Goal: Information Seeking & Learning: Learn about a topic

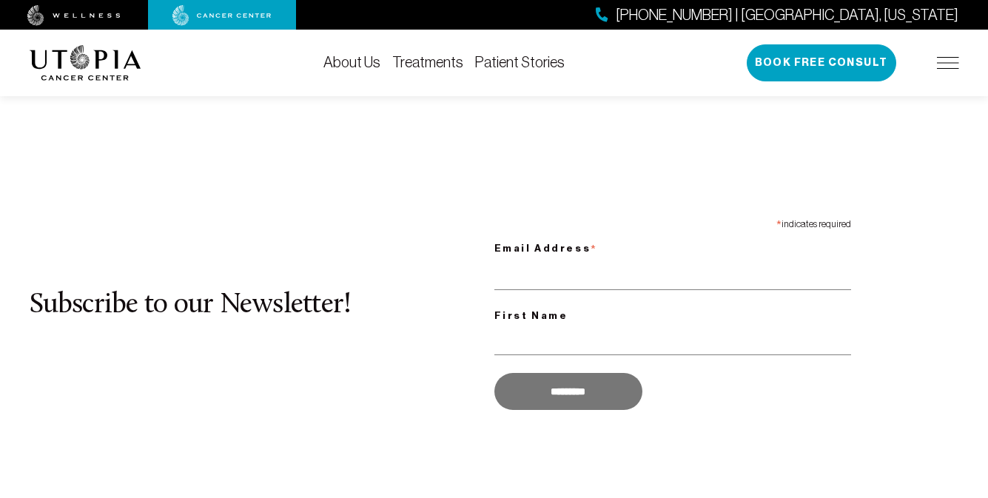
scroll to position [1219, 0]
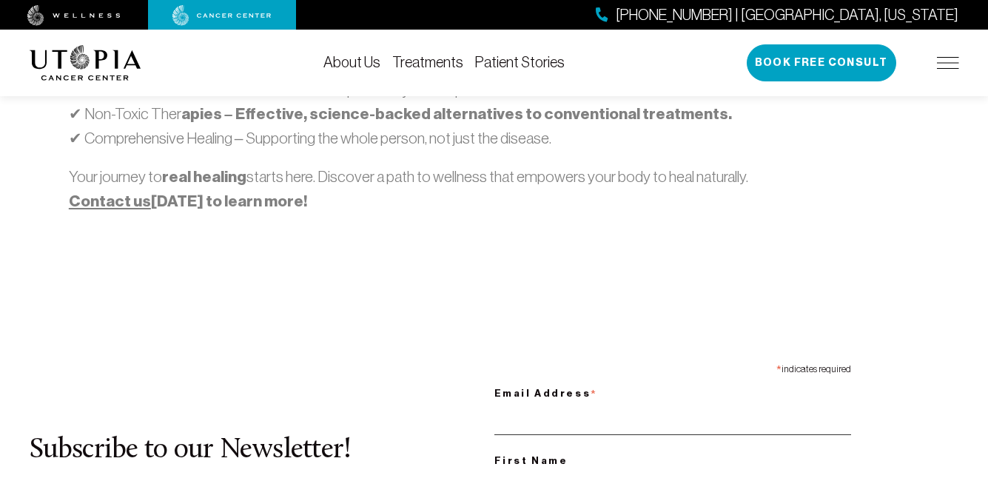
click at [672, 405] on input "Email Address *" at bounding box center [673, 420] width 357 height 30
type input "**********"
click at [672, 470] on input "First Name" at bounding box center [673, 485] width 357 height 30
type input "*******"
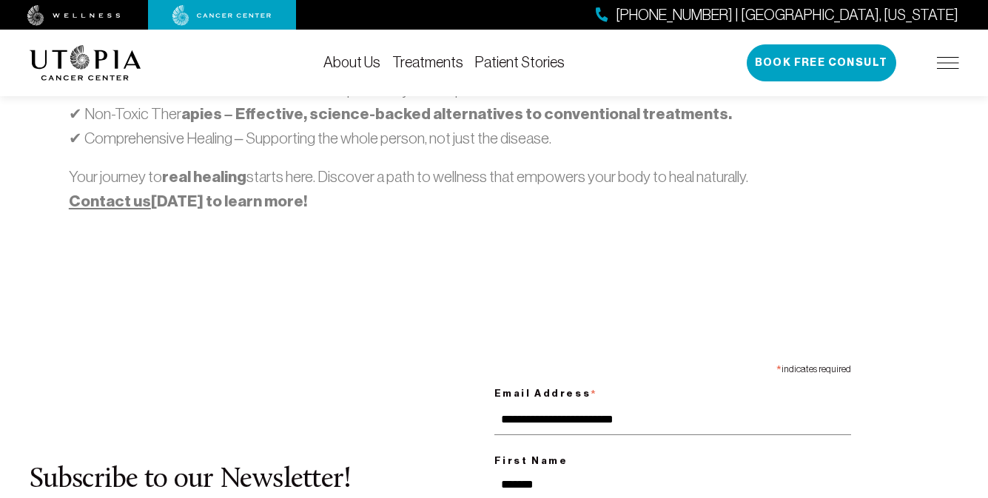
click at [854, 14] on span "[PHONE_NUMBER] | [GEOGRAPHIC_DATA], [US_STATE]" at bounding box center [787, 14] width 343 height 21
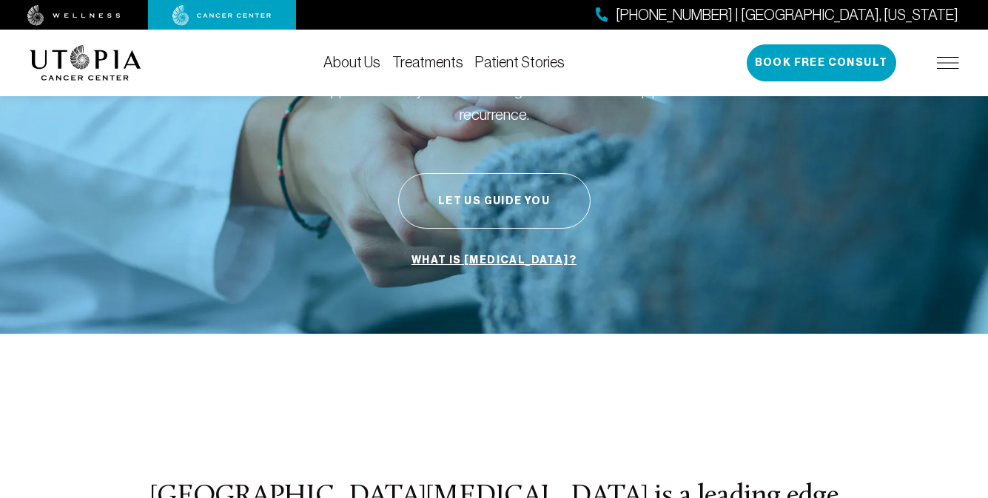
scroll to position [354, 0]
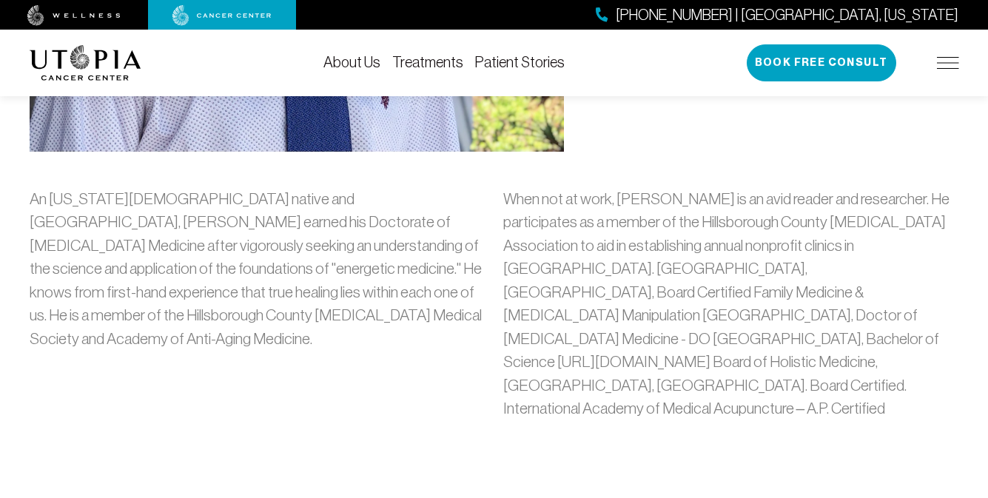
scroll to position [1151, 0]
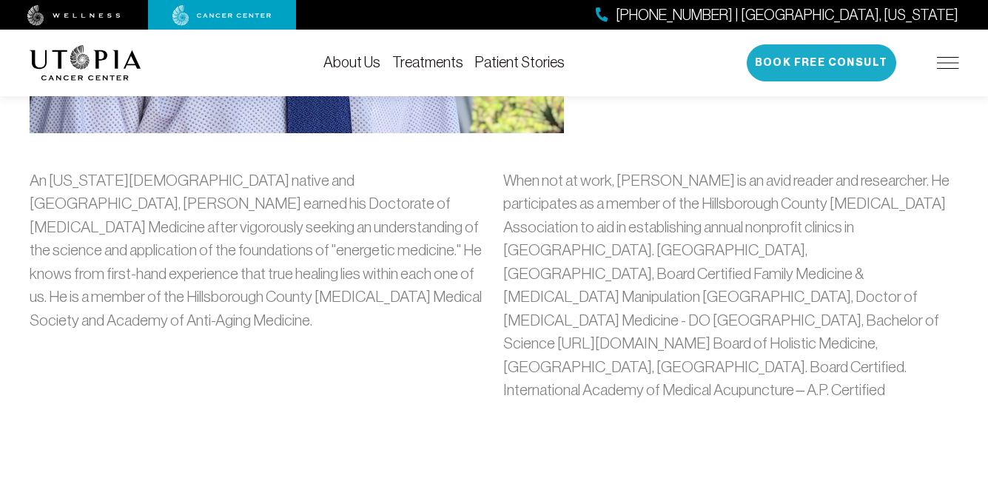
click at [822, 63] on button "Book Free Consult" at bounding box center [822, 62] width 150 height 37
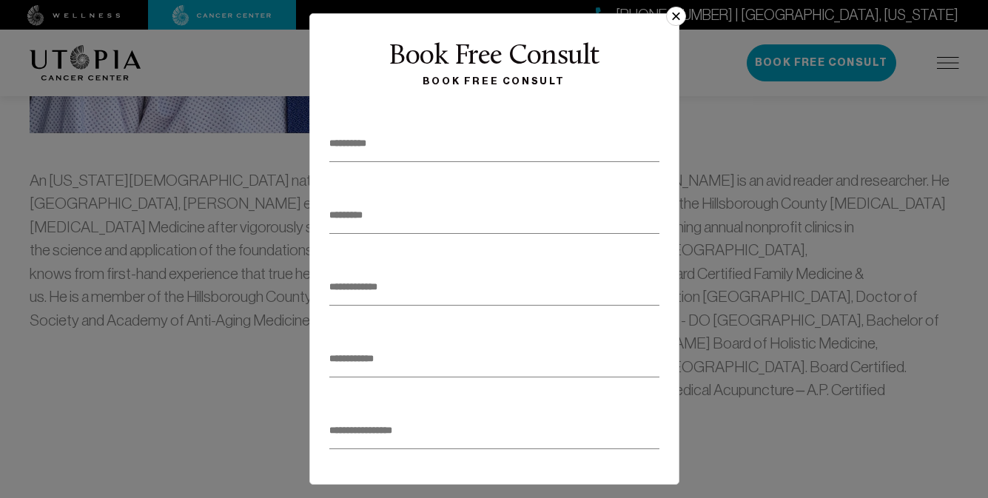
click at [670, 21] on button "×" at bounding box center [675, 16] width 19 height 19
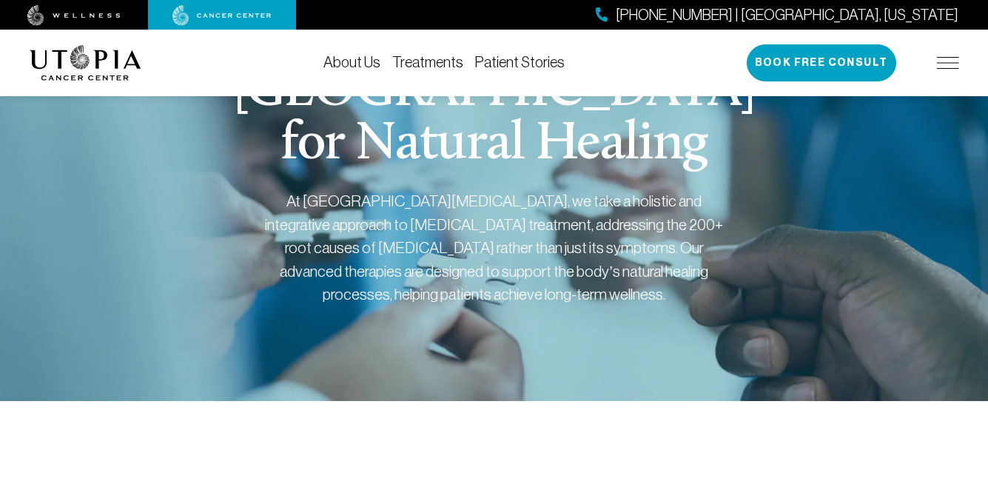
scroll to position [142, 0]
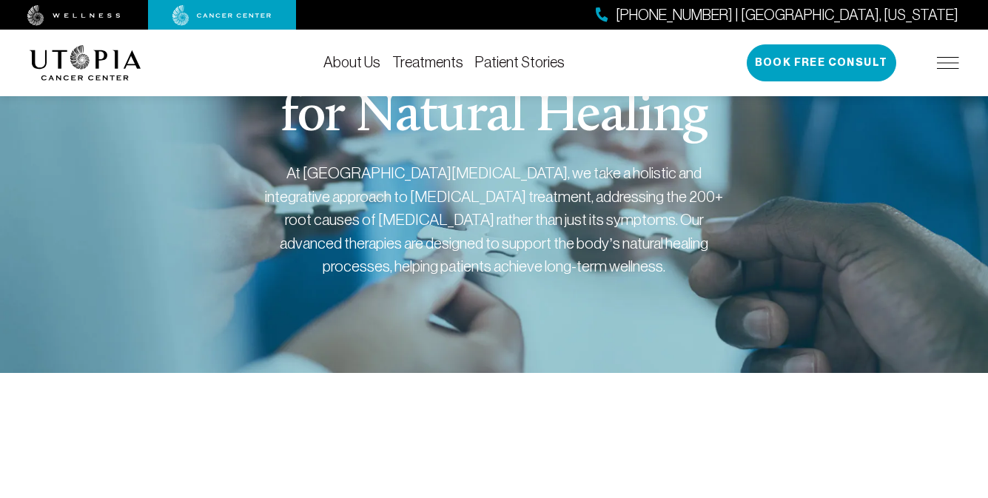
click at [222, 15] on img at bounding box center [222, 15] width 99 height 21
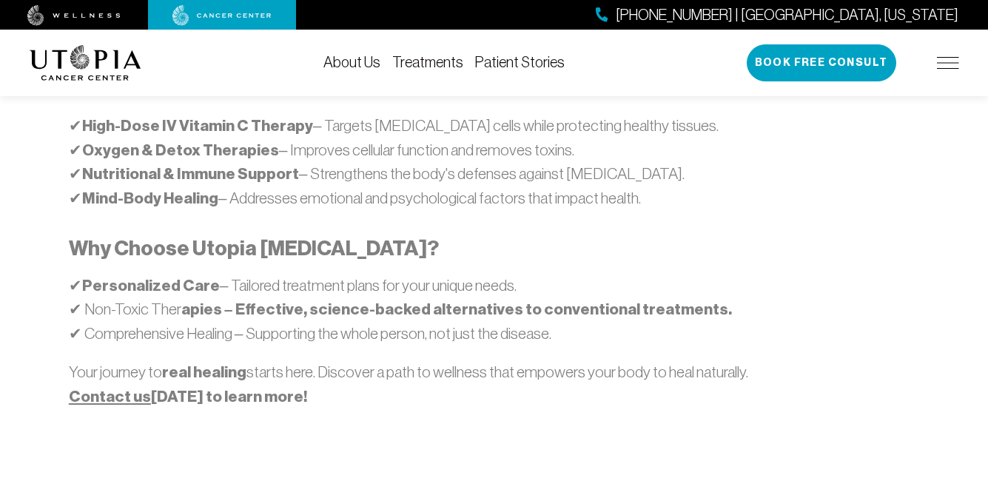
scroll to position [1111, 0]
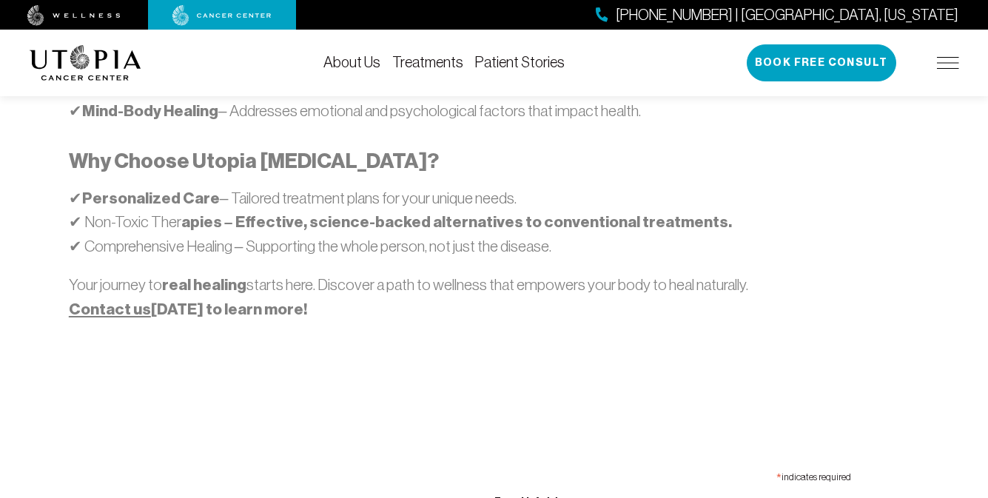
click at [222, 15] on img at bounding box center [222, 15] width 99 height 21
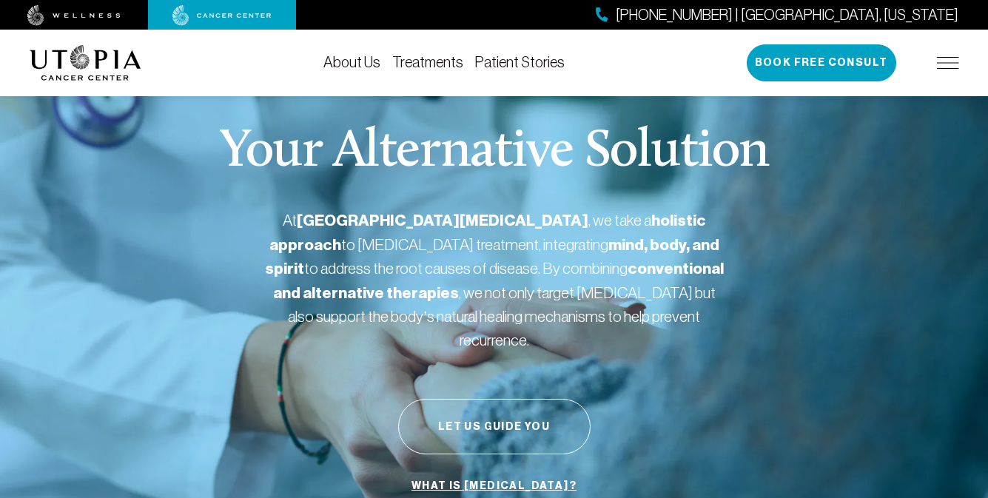
scroll to position [9, 0]
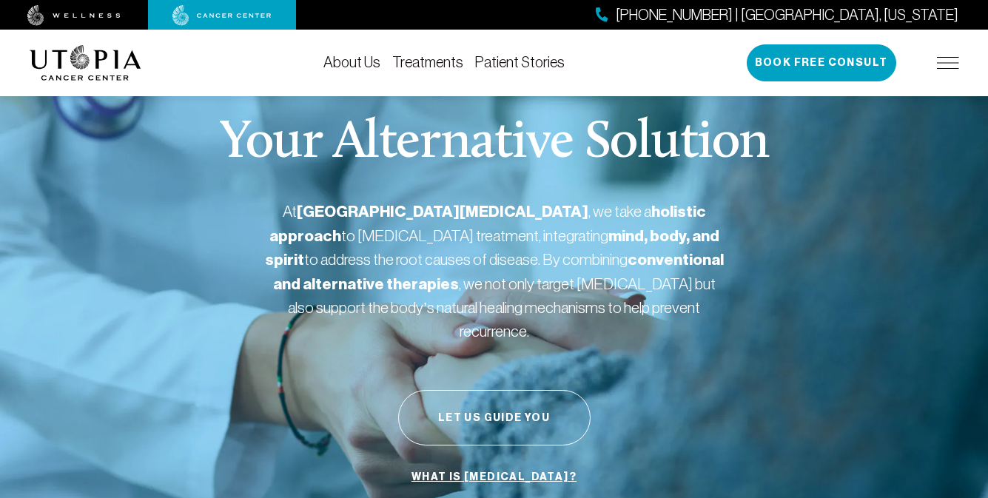
click at [854, 14] on span "[PHONE_NUMBER] | [GEOGRAPHIC_DATA], [US_STATE]" at bounding box center [787, 14] width 343 height 21
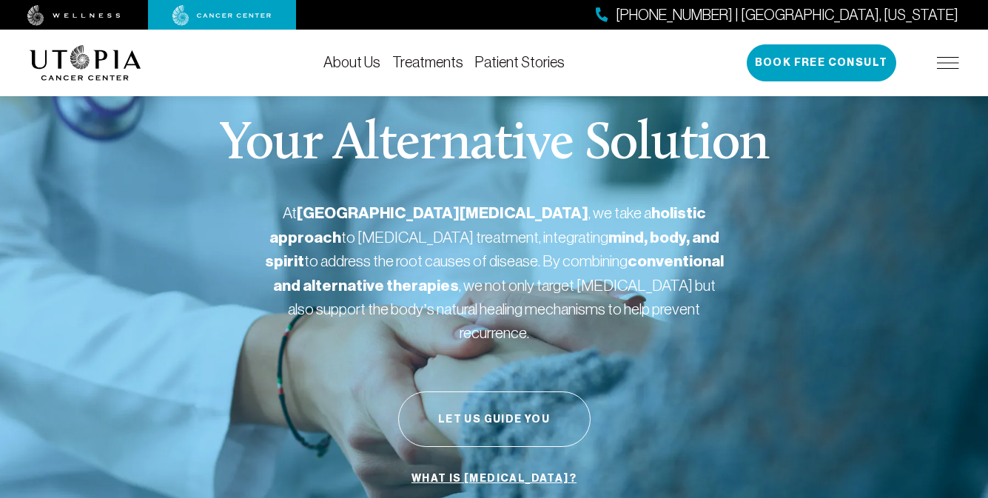
scroll to position [108, 0]
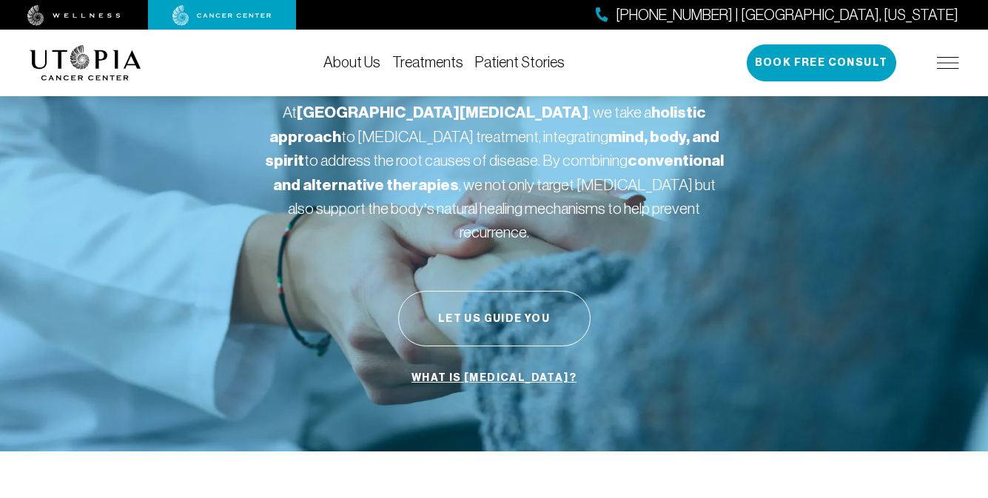
click at [494, 364] on link "What is [MEDICAL_DATA]?" at bounding box center [494, 378] width 173 height 28
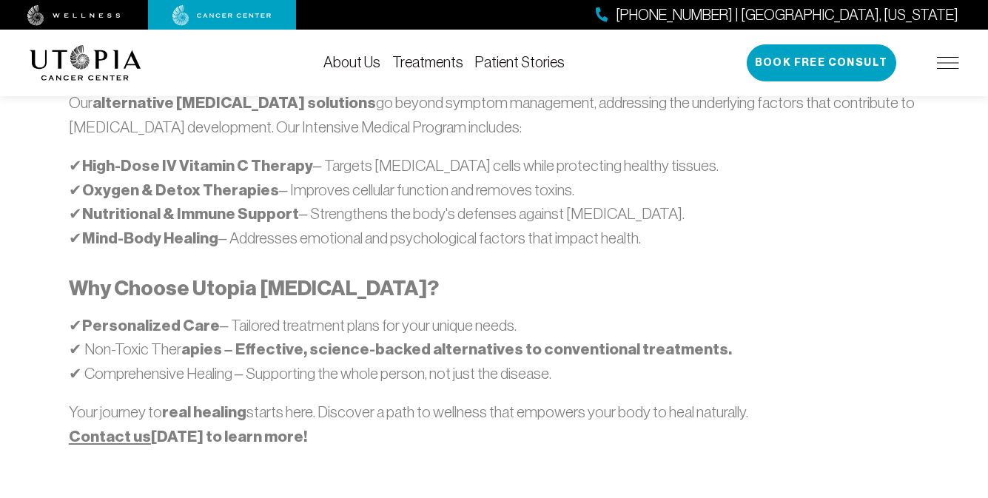
scroll to position [1035, 0]
